Goal: Transaction & Acquisition: Book appointment/travel/reservation

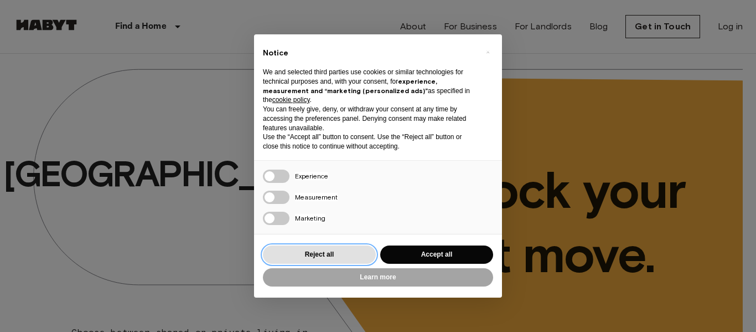
click at [337, 256] on button "Reject all" at bounding box center [319, 254] width 113 height 18
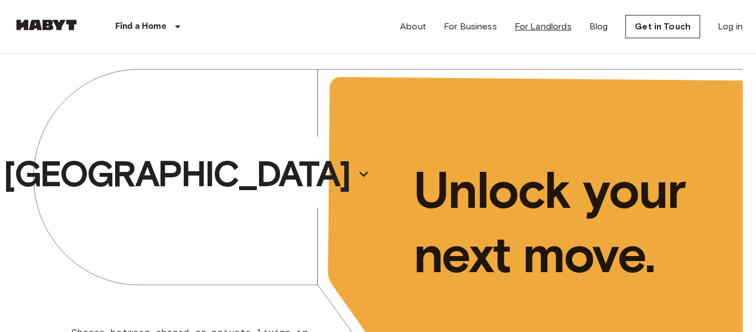
click at [556, 29] on link "For Landlords" at bounding box center [543, 26] width 57 height 13
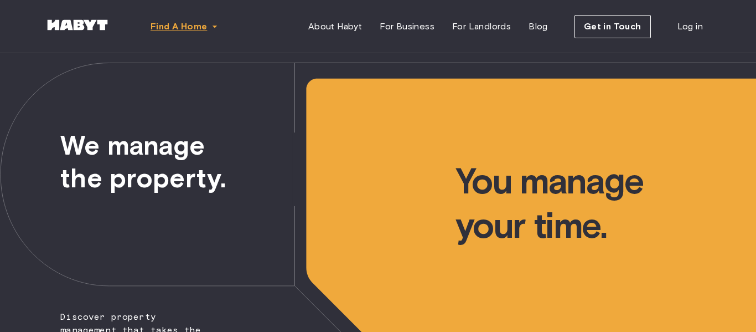
click at [206, 25] on span "Find A Home" at bounding box center [179, 26] width 56 height 13
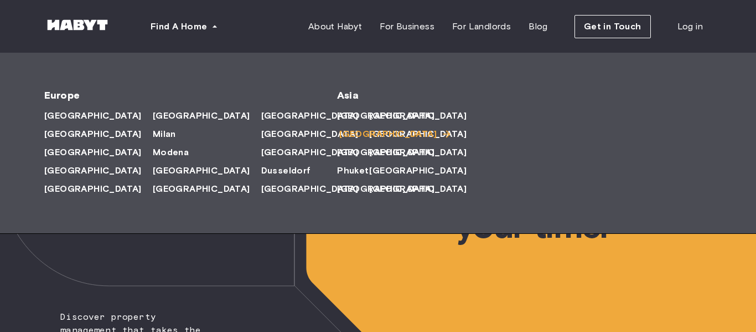
click at [360, 133] on span "[GEOGRAPHIC_DATA]" at bounding box center [387, 133] width 97 height 13
click at [443, 134] on icon at bounding box center [446, 133] width 7 height 7
